Goal: Transaction & Acquisition: Purchase product/service

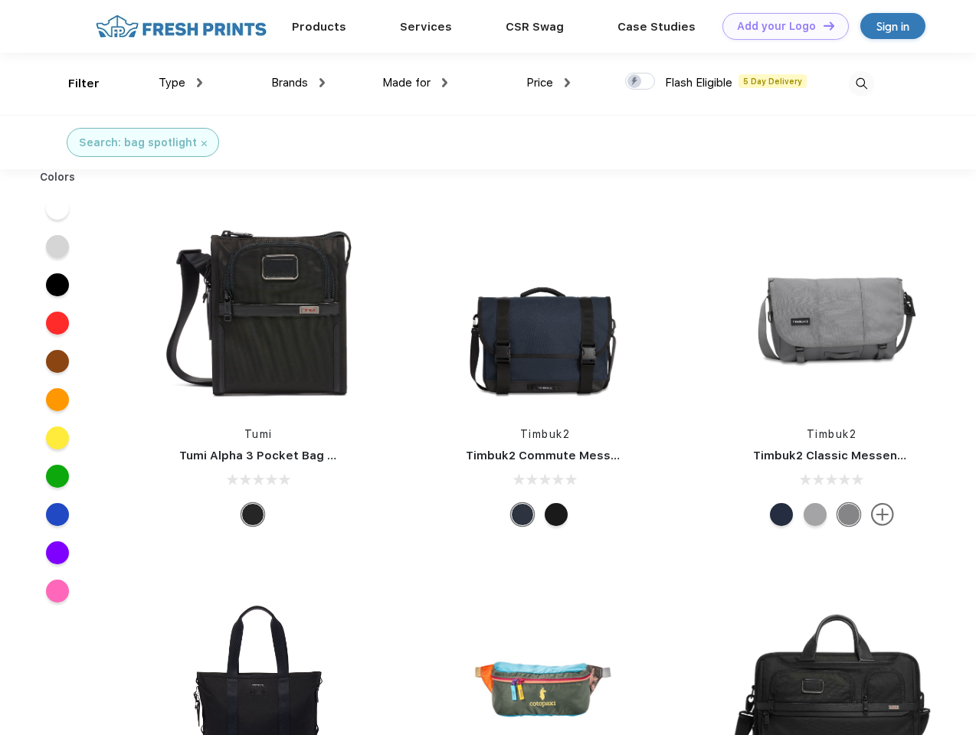
click at [780, 26] on link "Add your Logo Design Tool" at bounding box center [785, 26] width 126 height 27
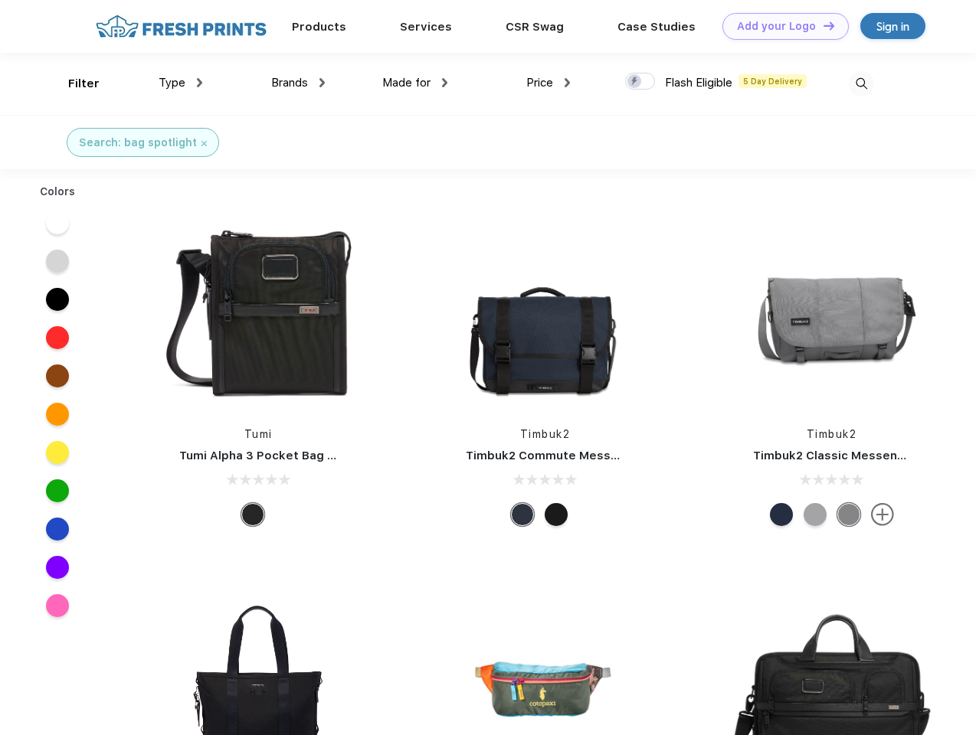
click at [0, 0] on div "Design Tool" at bounding box center [0, 0] width 0 height 0
click at [822, 25] on link "Add your Logo Design Tool" at bounding box center [785, 26] width 126 height 27
click at [74, 83] on div "Filter" at bounding box center [83, 84] width 31 height 18
click at [181, 83] on span "Type" at bounding box center [172, 83] width 27 height 14
click at [298, 83] on span "Brands" at bounding box center [289, 83] width 37 height 14
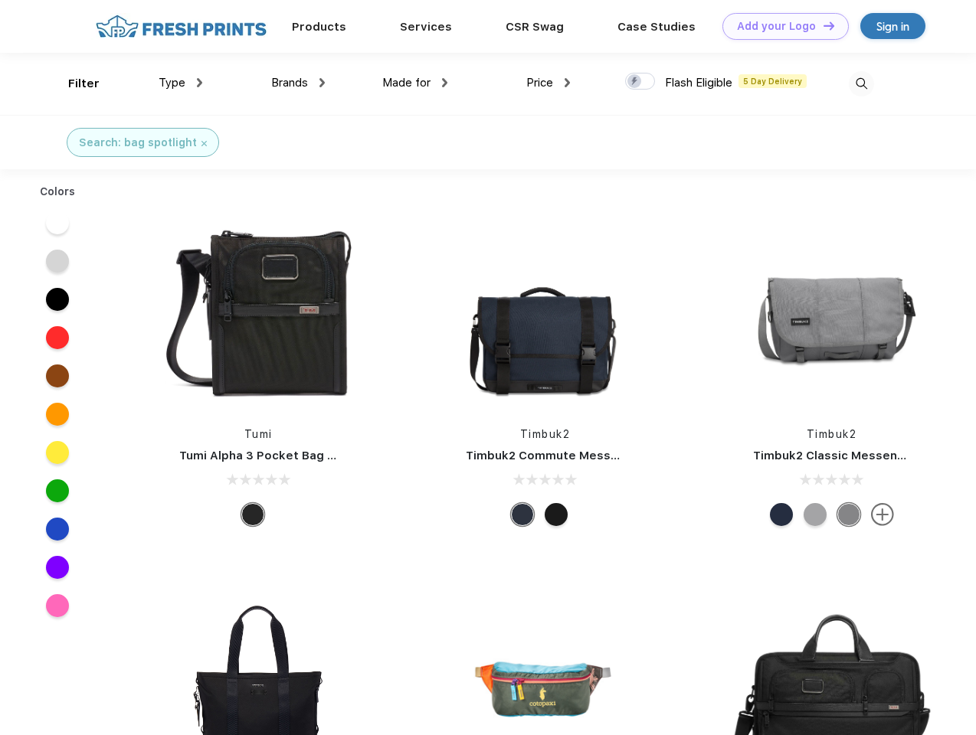
click at [415, 83] on span "Made for" at bounding box center [406, 83] width 48 height 14
click at [548, 83] on span "Price" at bounding box center [539, 83] width 27 height 14
click at [640, 82] on div at bounding box center [640, 81] width 30 height 17
click at [635, 82] on input "checkbox" at bounding box center [630, 77] width 10 height 10
click at [861, 83] on img at bounding box center [860, 83] width 25 height 25
